Goal: Use online tool/utility: Use online tool/utility

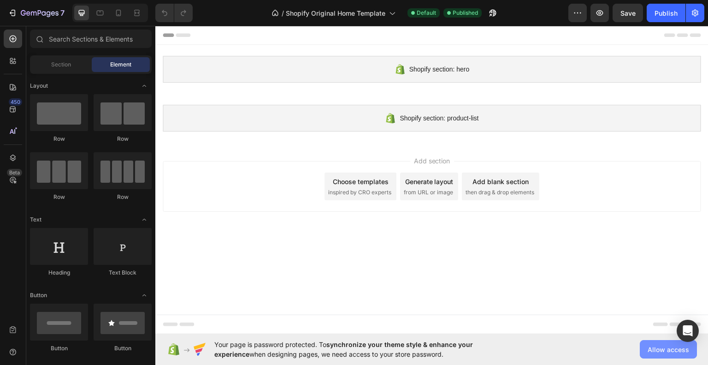
click at [649, 346] on span "Allow access" at bounding box center [668, 349] width 41 height 10
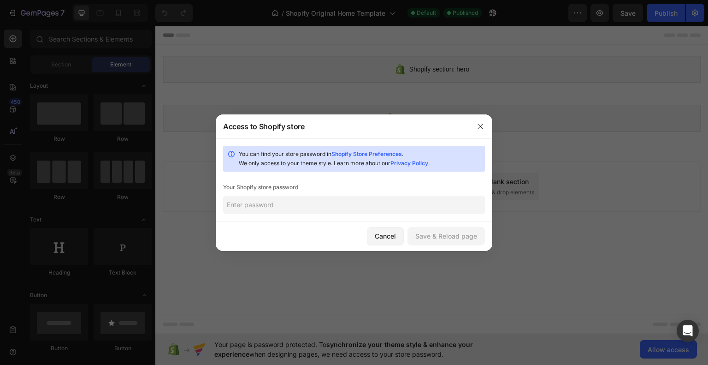
click at [363, 207] on input "text" at bounding box center [354, 204] width 262 height 18
type input "Zeus2010@"
click at [452, 234] on div "Save & Reload page" at bounding box center [446, 236] width 62 height 10
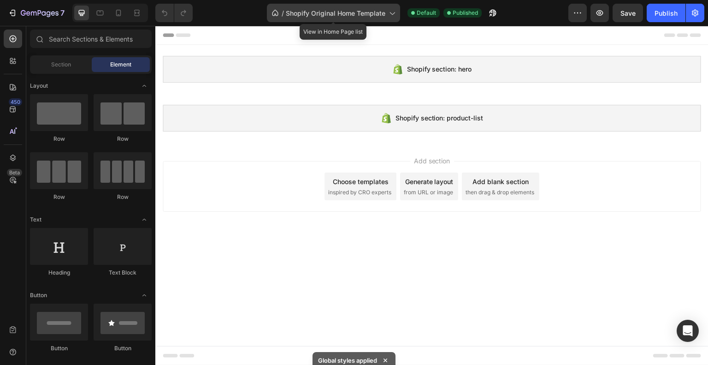
click at [347, 13] on span "Shopify Original Home Template" at bounding box center [336, 13] width 100 height 10
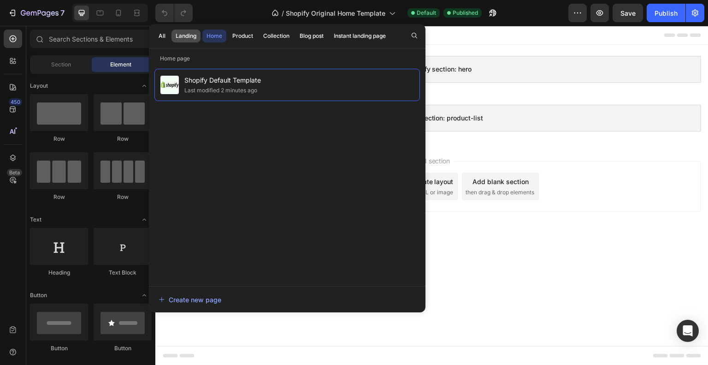
click at [184, 35] on div "Landing" at bounding box center [186, 36] width 21 height 8
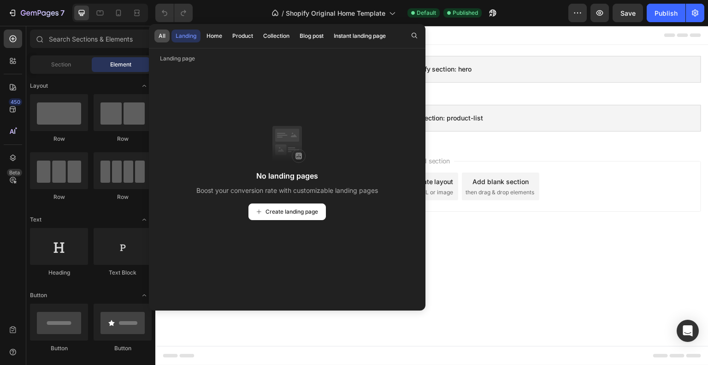
click at [162, 36] on div "All" at bounding box center [162, 36] width 7 height 8
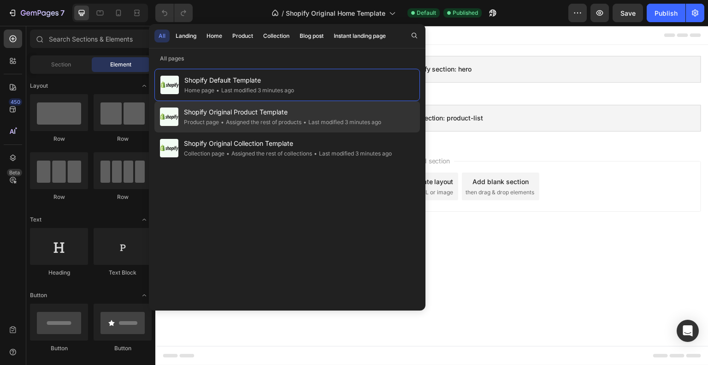
click at [268, 120] on div "• Assigned the rest of products" at bounding box center [260, 122] width 82 height 9
